Goal: Information Seeking & Learning: Learn about a topic

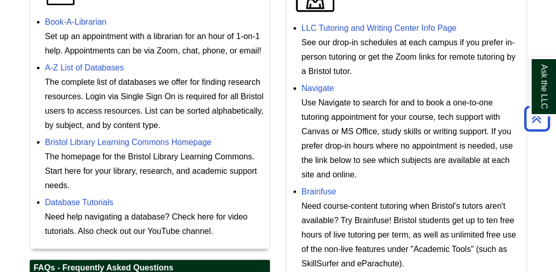
scroll to position [357, 0]
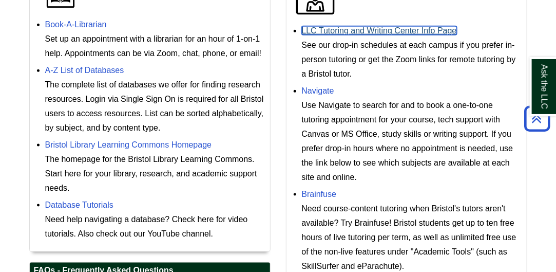
click at [389, 35] on link "LLC Tutoring and Writing Center Info Page" at bounding box center [379, 30] width 155 height 9
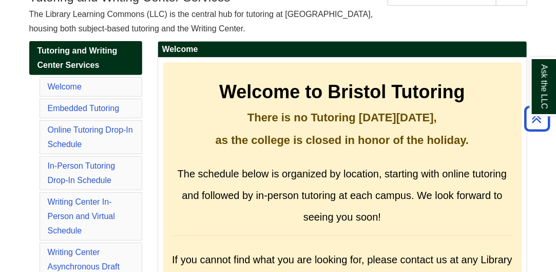
scroll to position [121, 0]
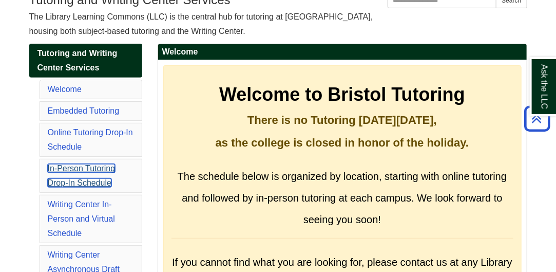
click at [93, 187] on link "In-Person Tutoring Drop-In Schedule" at bounding box center [82, 175] width 68 height 23
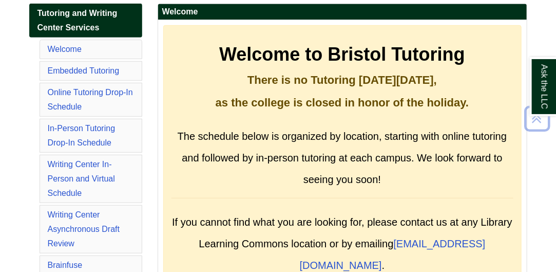
scroll to position [161, 0]
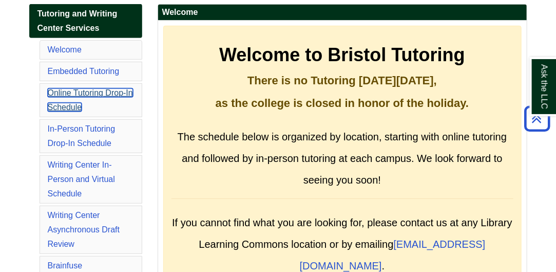
click at [85, 111] on link "Online Tutoring Drop-In Schedule" at bounding box center [90, 99] width 85 height 23
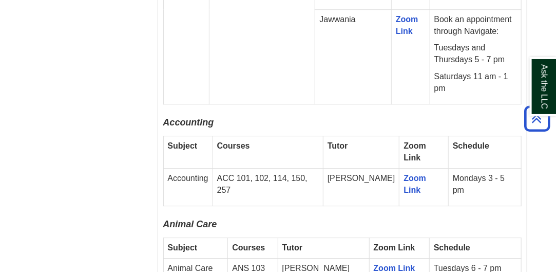
scroll to position [929, 0]
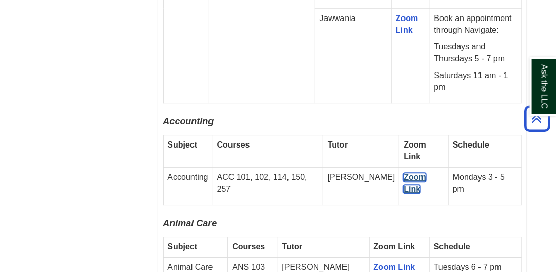
click at [404, 173] on link "Zoom Link" at bounding box center [415, 183] width 23 height 21
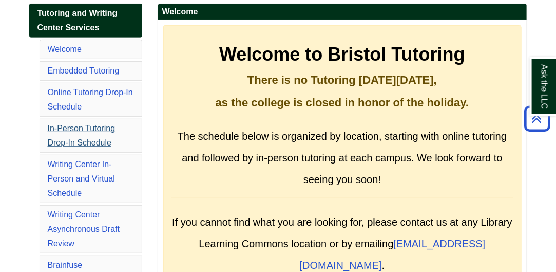
scroll to position [161, 0]
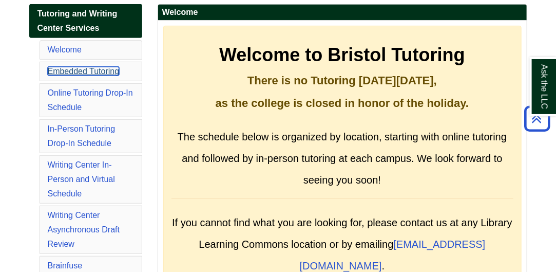
click at [89, 75] on link "Embedded Tutoring" at bounding box center [84, 71] width 72 height 9
